Goal: Check status: Check status

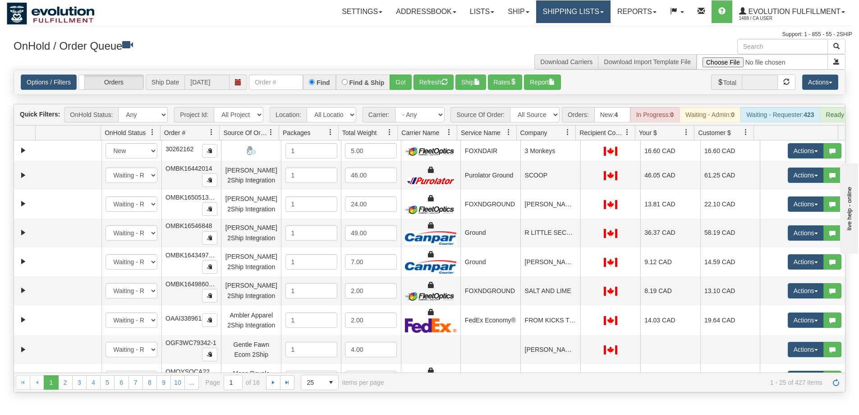
click at [574, 14] on link "Shipping lists" at bounding box center [573, 11] width 74 height 23
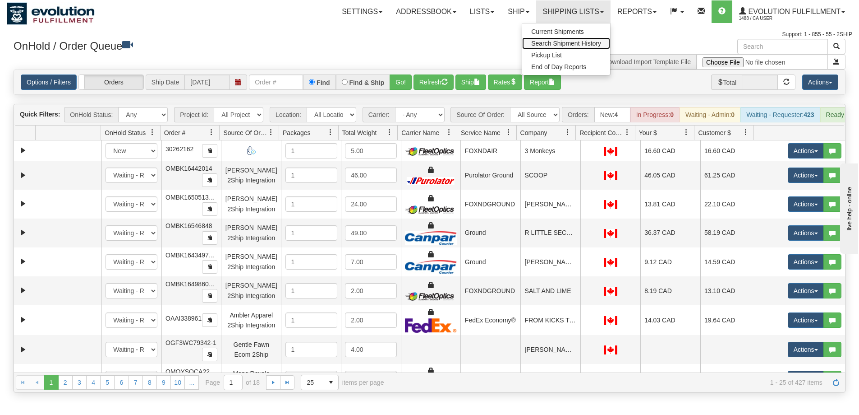
click at [582, 40] on span "Search Shipment History" at bounding box center [566, 43] width 70 height 7
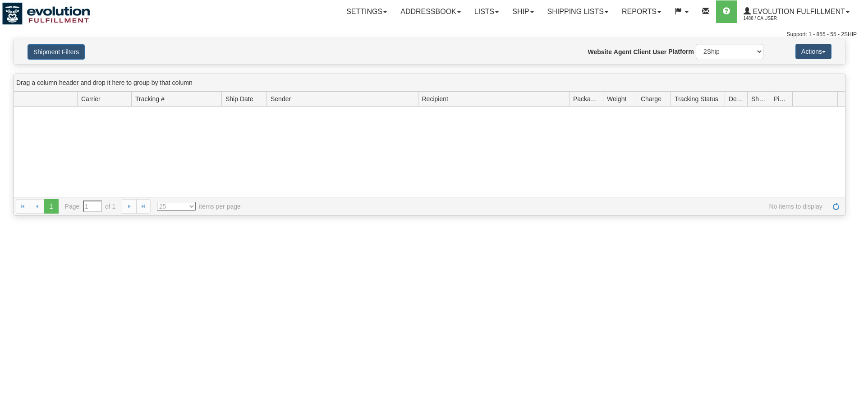
type input "From [DATE] To [DATE]"
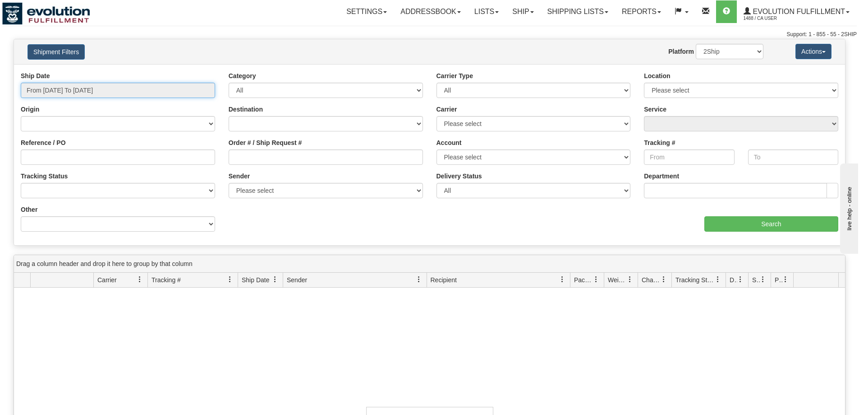
click at [79, 88] on input "From 09/28/2025 To 09/29/2025" at bounding box center [118, 90] width 194 height 15
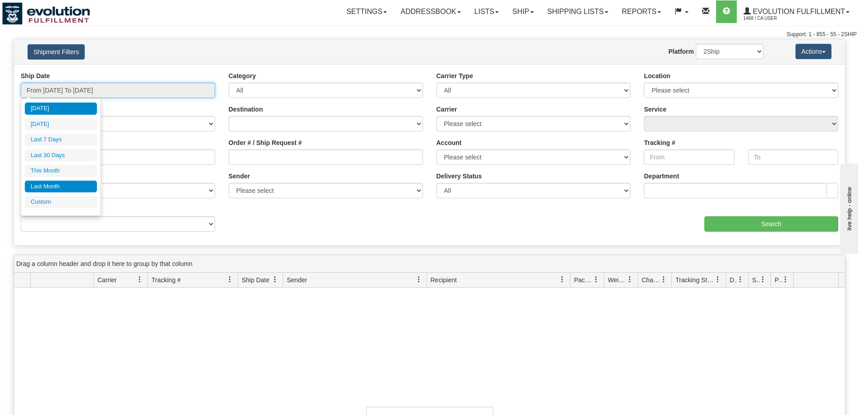
type input "[DATE]"
type input "08/01/2025"
type input "08/31/2025"
type input "[DATE]"
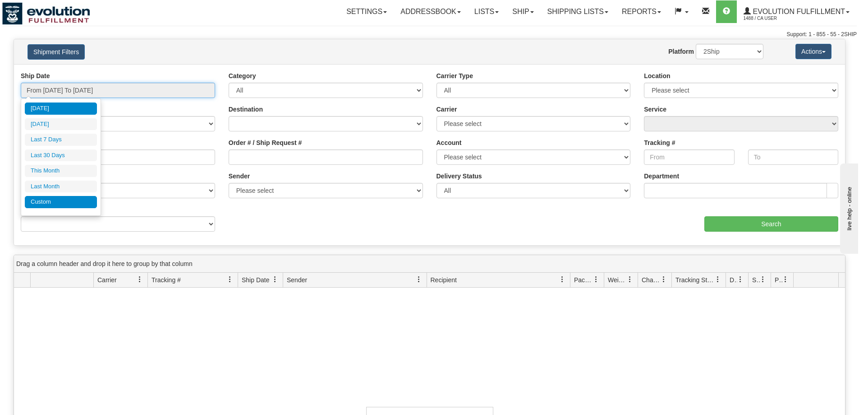
type input "[DATE]"
click at [52, 199] on li "Custom" at bounding box center [61, 202] width 72 height 12
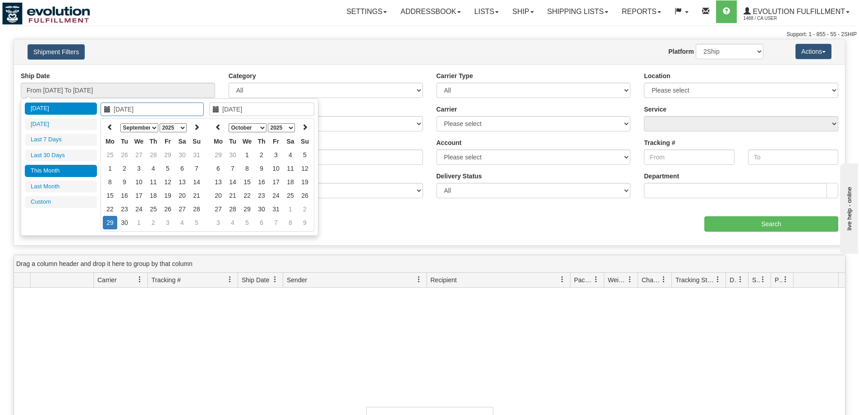
type input "08/01/2025"
type input "08/31/2025"
type input "[DATE]"
type input "09/01/2025"
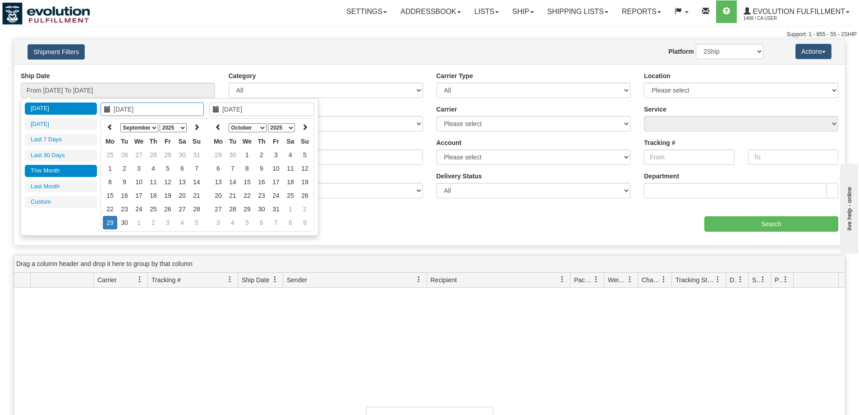
type input "09/30/2025"
type input "[DATE]"
click at [110, 127] on icon at bounding box center [110, 127] width 6 height 6
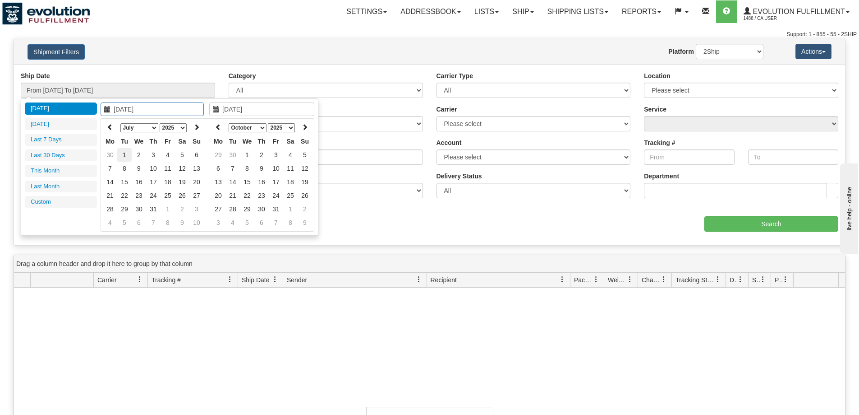
type input "07/01/2025"
click at [123, 153] on td "1" at bounding box center [124, 155] width 14 height 14
click at [222, 124] on th at bounding box center [218, 127] width 14 height 14
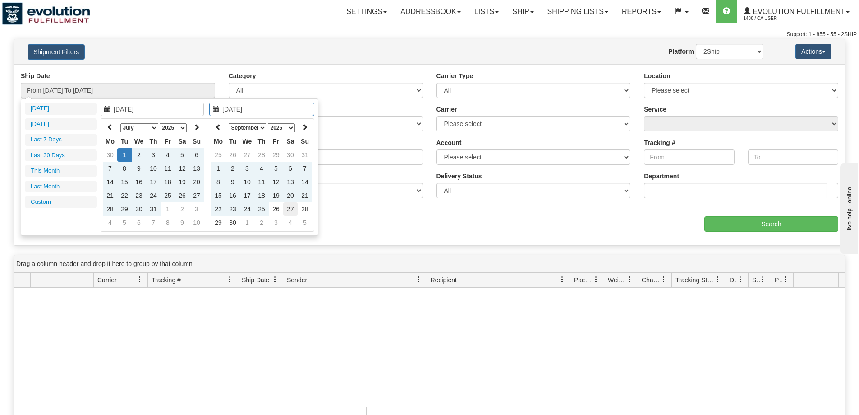
type input "09/27/2025"
click at [285, 204] on td "27" at bounding box center [290, 209] width 14 height 14
type input "From 07/01/2025 To 09/27/2025"
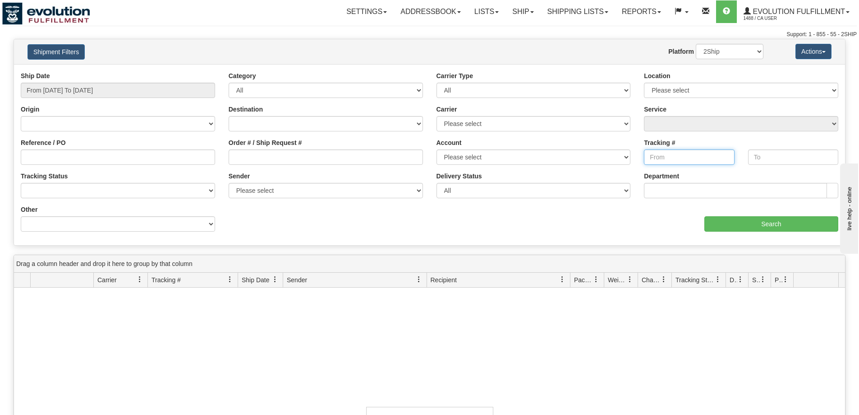
drag, startPoint x: 673, startPoint y: 152, endPoint x: 677, endPoint y: 163, distance: 12.0
click at [673, 152] on input "Tracking #" at bounding box center [689, 156] width 90 height 15
paste input "D0000059373001"
click at [715, 228] on input "Search" at bounding box center [772, 223] width 134 height 15
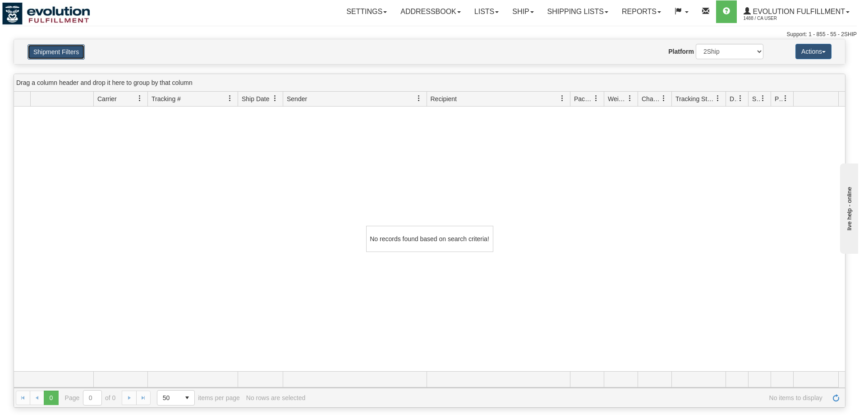
click at [66, 53] on button "Shipment Filters" at bounding box center [56, 51] width 57 height 15
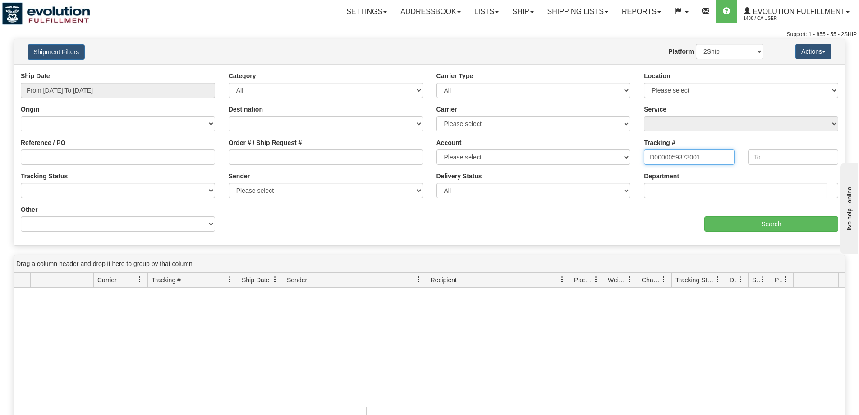
drag, startPoint x: 705, startPoint y: 156, endPoint x: 597, endPoint y: 156, distance: 107.8
click at [597, 156] on div "Ship Date From 07/01/2025 To 09/27/2025 Category All Inbound Outbound Carrier T…" at bounding box center [429, 154] width 831 height 167
paste input "43100084"
type input "D431000840000059373001"
click at [779, 219] on input "Search" at bounding box center [772, 223] width 134 height 15
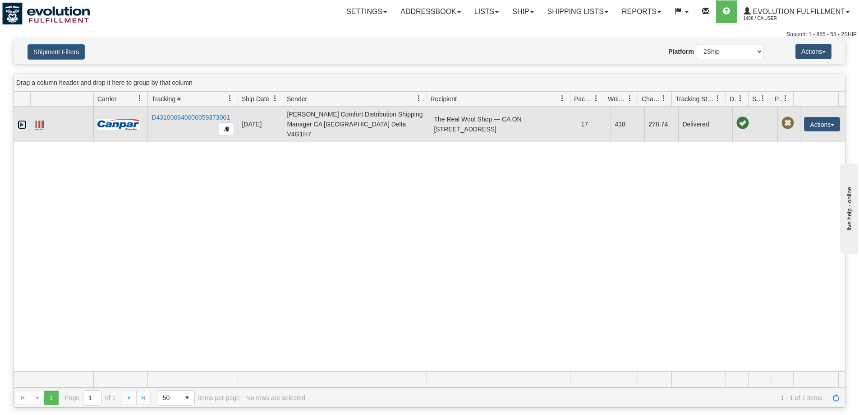
click at [21, 121] on link "Expand" at bounding box center [22, 124] width 9 height 9
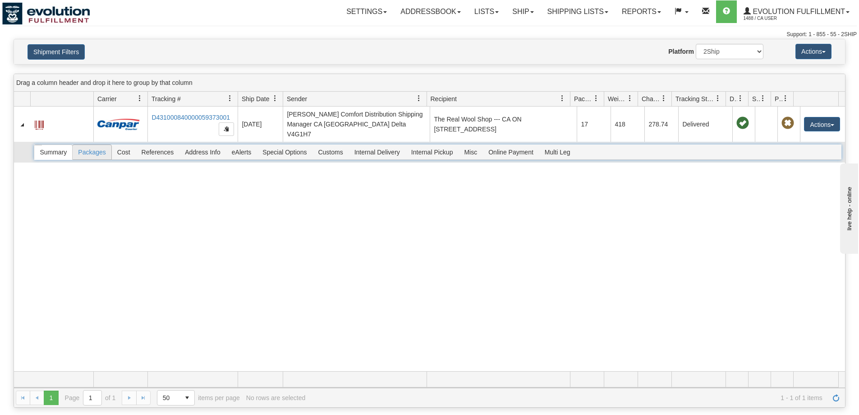
click at [107, 146] on span "Packages" at bounding box center [92, 152] width 38 height 14
